Goal: Check status: Verify the current state of an ongoing process or item

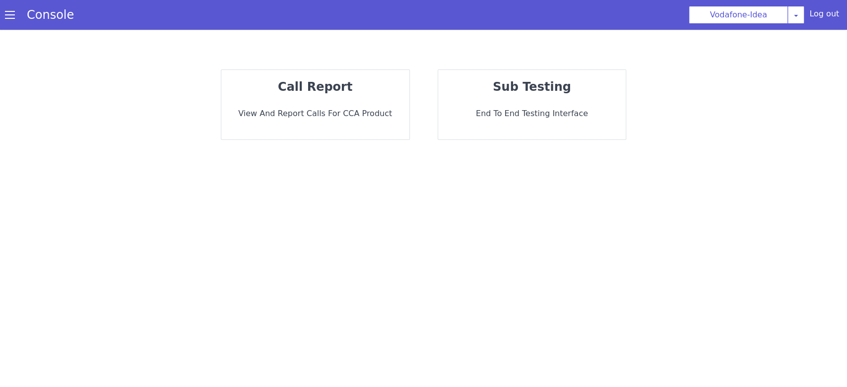
click at [340, 89] on strong "call report" at bounding box center [315, 87] width 74 height 14
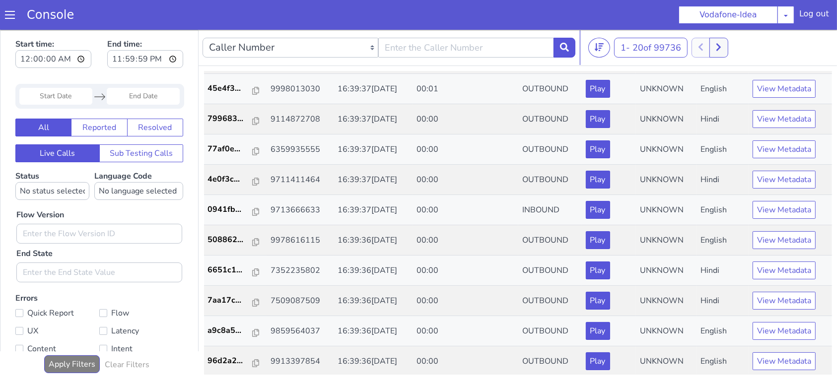
scroll to position [3, 0]
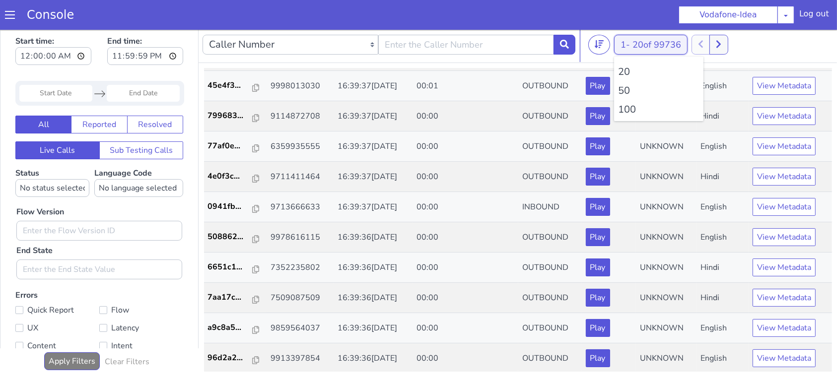
click at [655, 39] on span "20 of 99736" at bounding box center [656, 45] width 49 height 12
click at [629, 108] on li "100" at bounding box center [658, 109] width 81 height 15
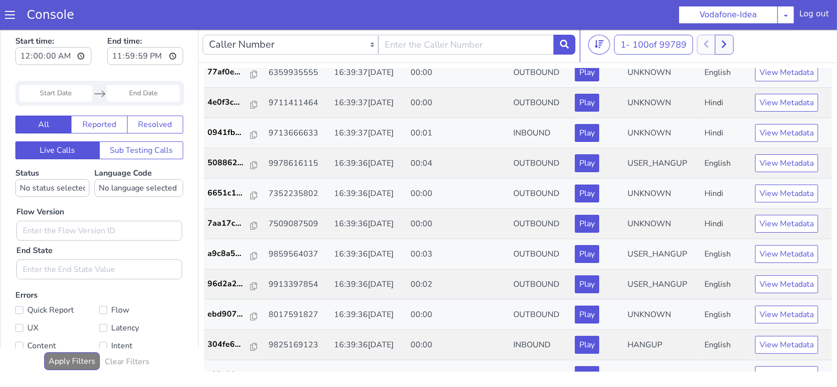
scroll to position [2743, 0]
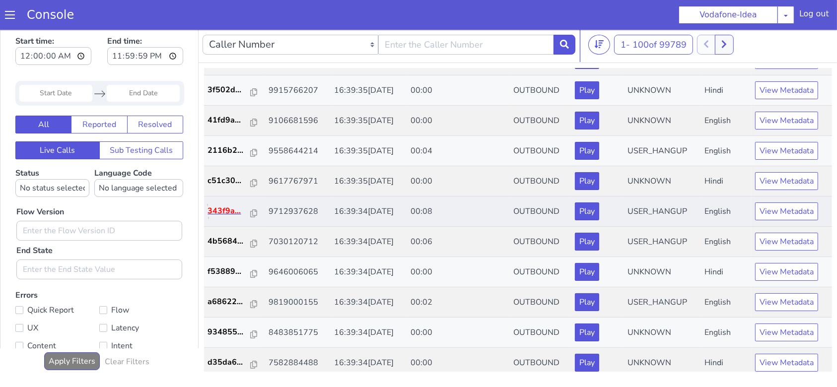
click at [225, 205] on p "343f9a..." at bounding box center [229, 211] width 43 height 12
